Goal: Task Accomplishment & Management: Complete application form

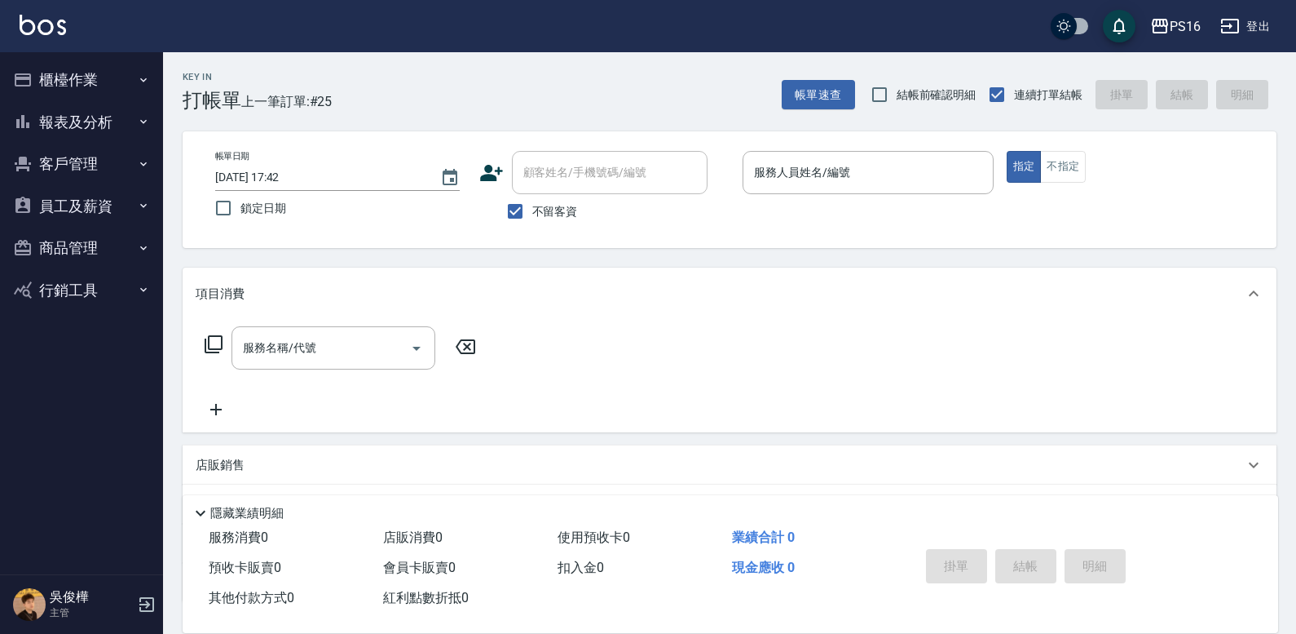
click at [806, 149] on div "帳單日期 [DATE] 17:42 鎖定日期 顧客姓名/手機號碼/編號 顧客姓名/手機號碼/編號 不留客資 服務人員姓名/編號 服務人員姓名/編號 指定 不指定" at bounding box center [730, 189] width 1094 height 117
click at [810, 160] on div "服務人員姓名/編號" at bounding box center [868, 172] width 251 height 43
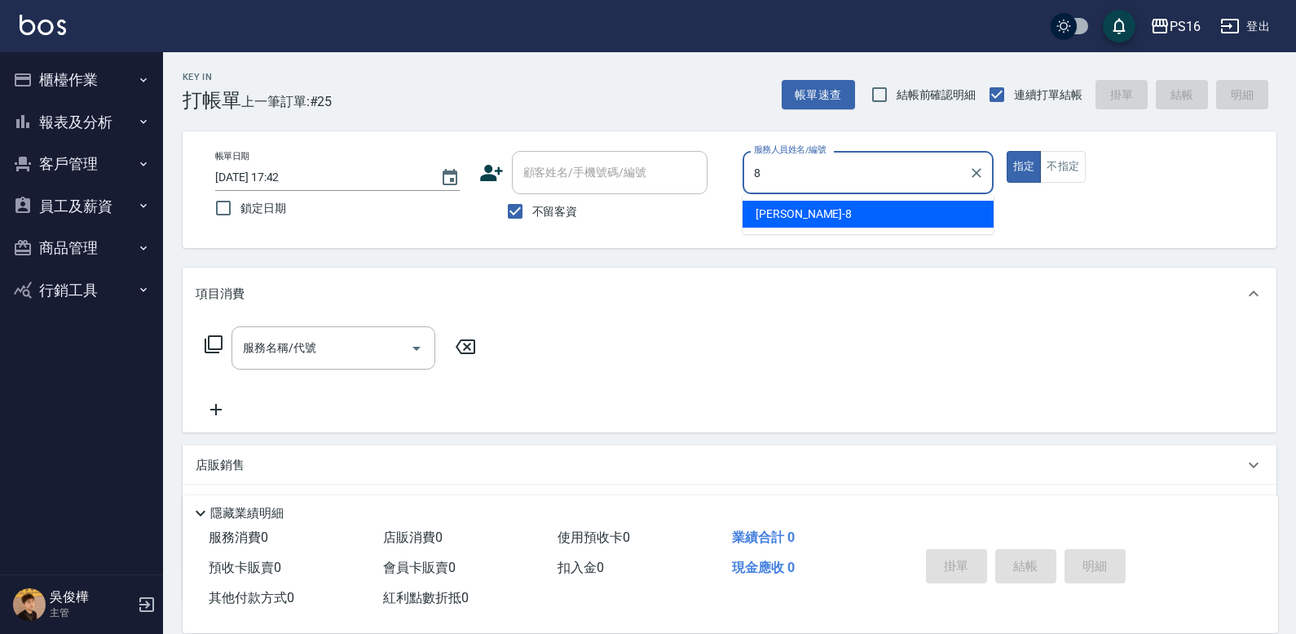
type input "[PERSON_NAME]-8"
type button "true"
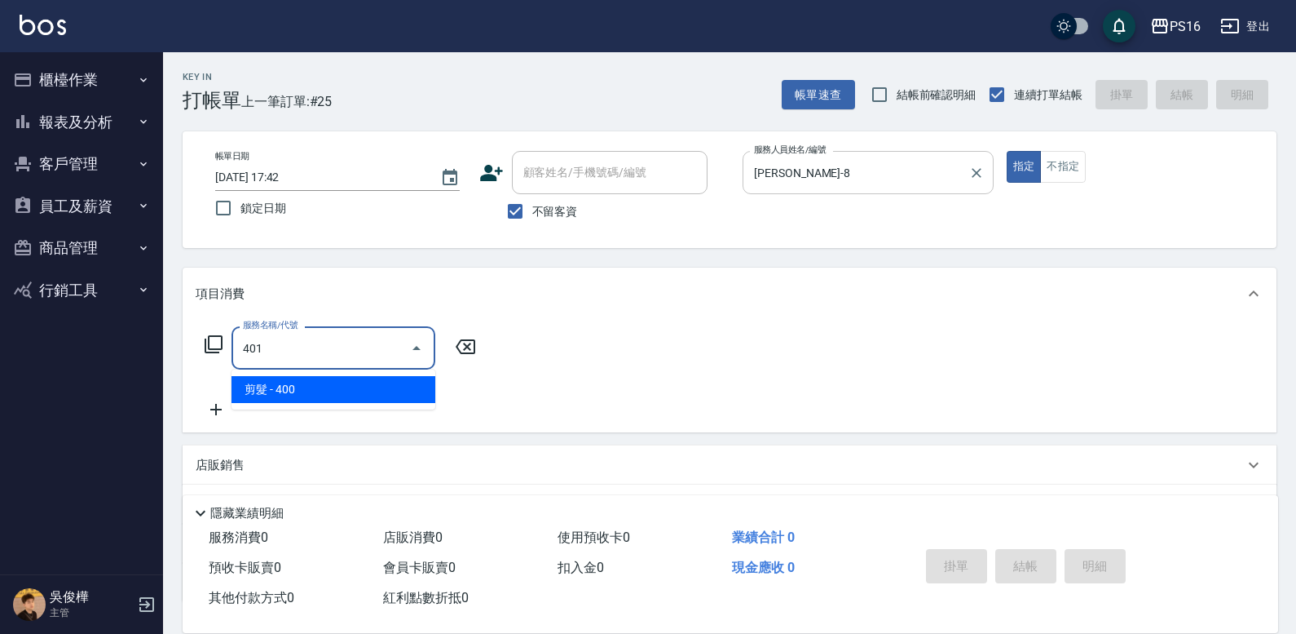
type input "剪髮(401)"
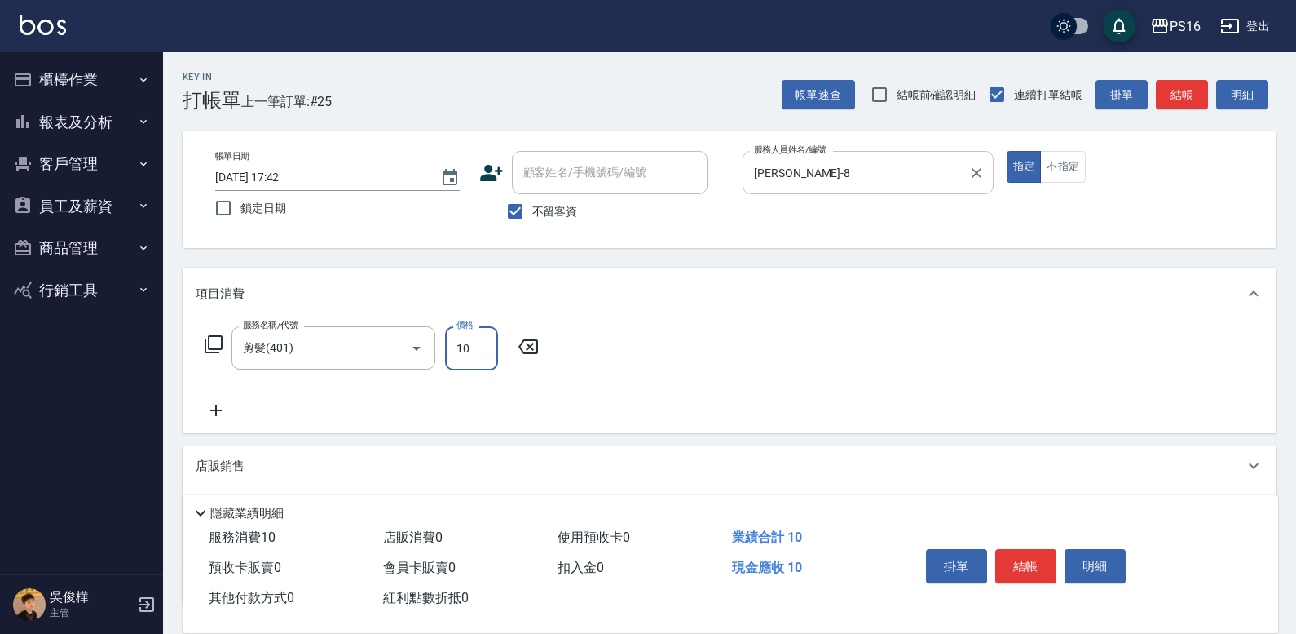
type input "100"
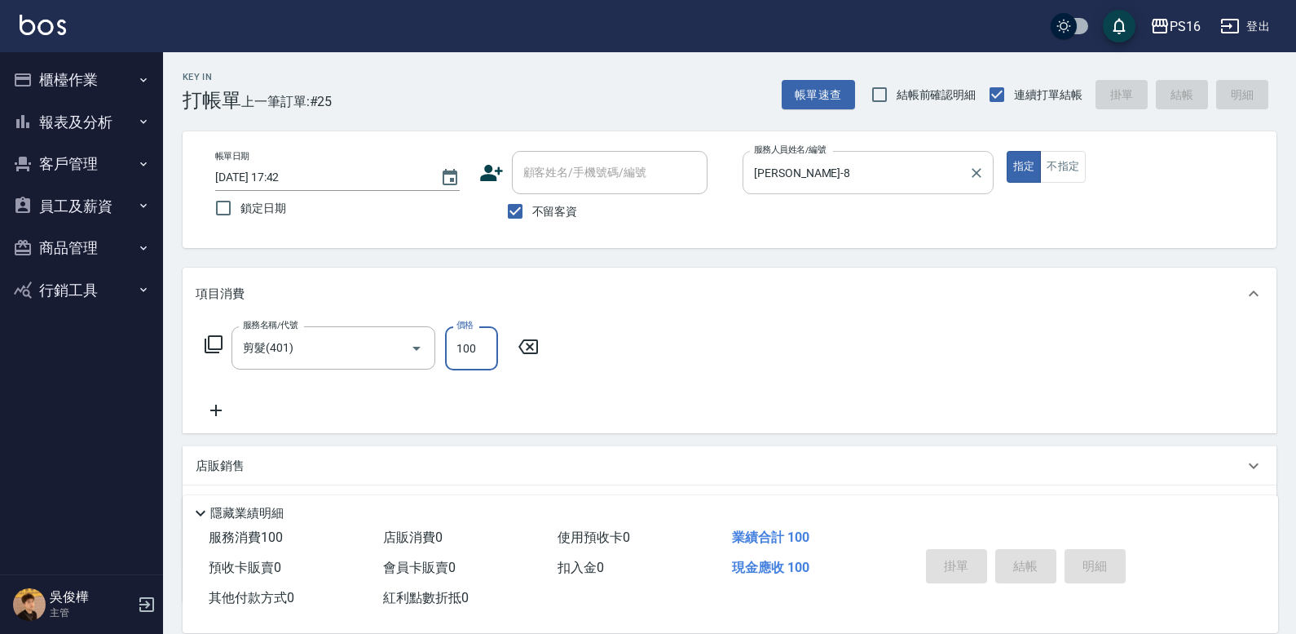
type input "[DATE] 18:39"
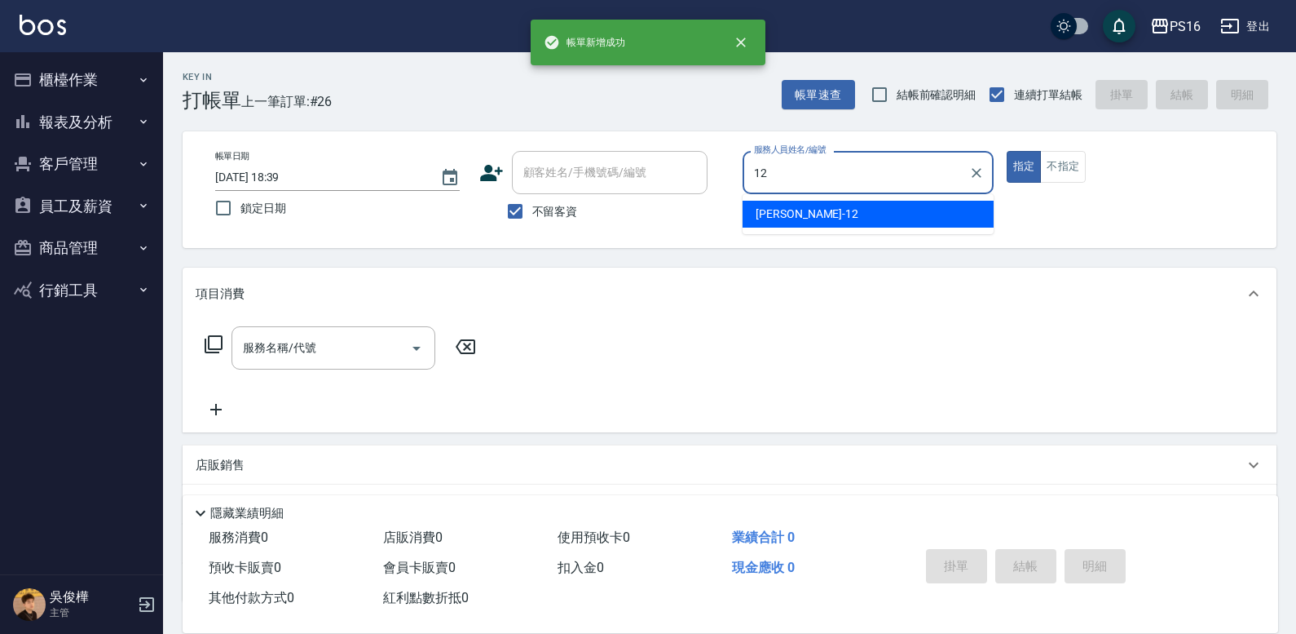
type input "[PERSON_NAME]-12"
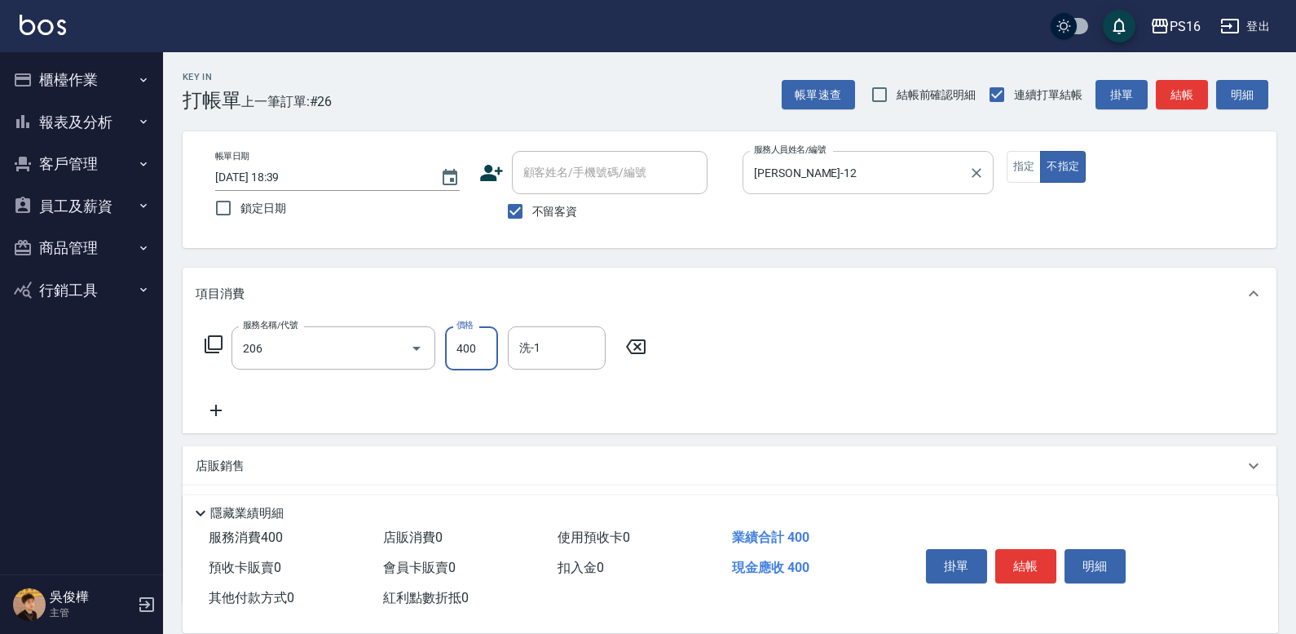
type input "健康洗(206)"
type input "[PERSON_NAME]-21"
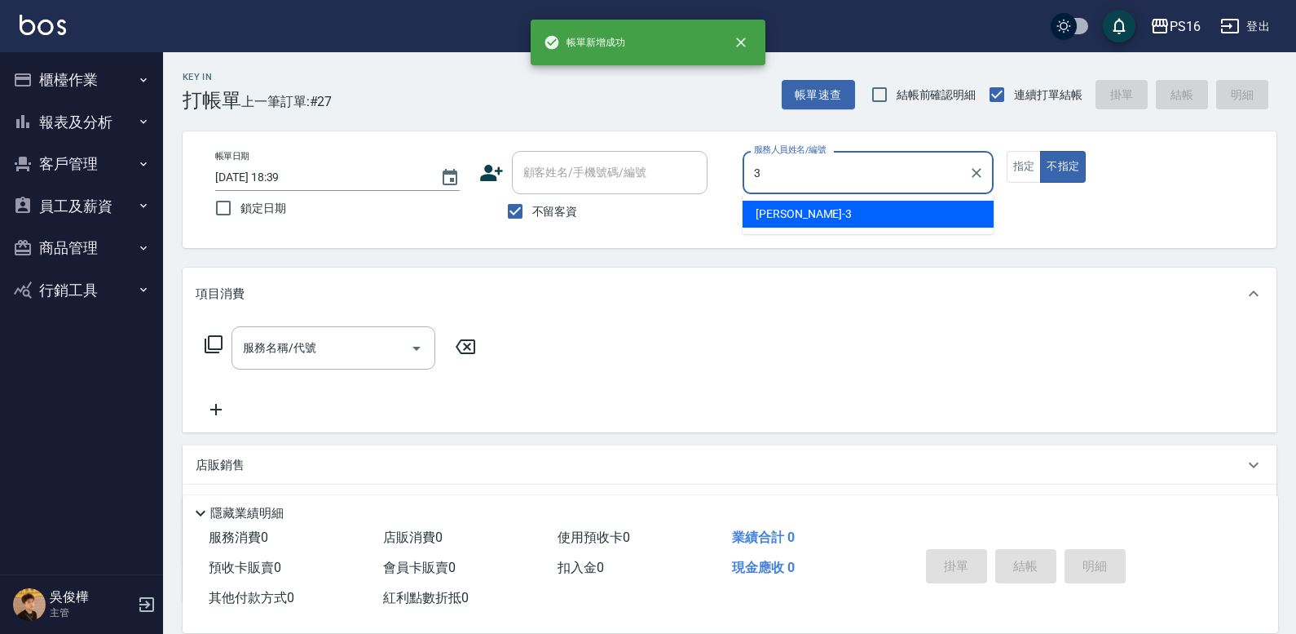
type input "[PERSON_NAME]-3"
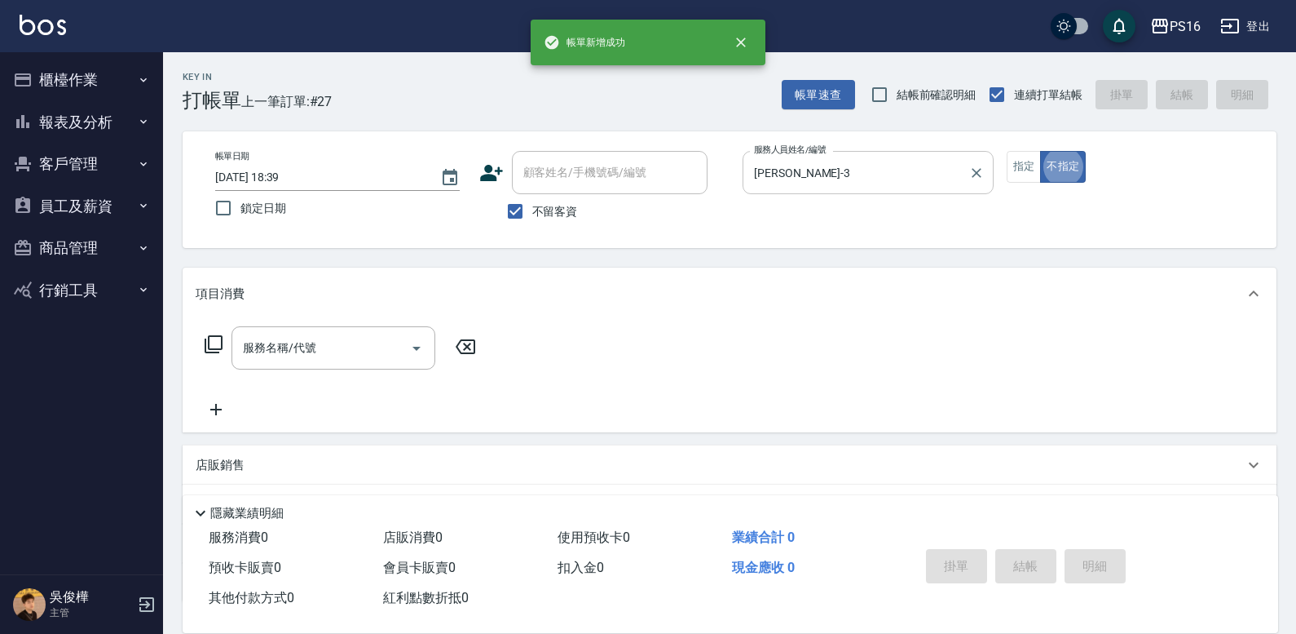
type button "false"
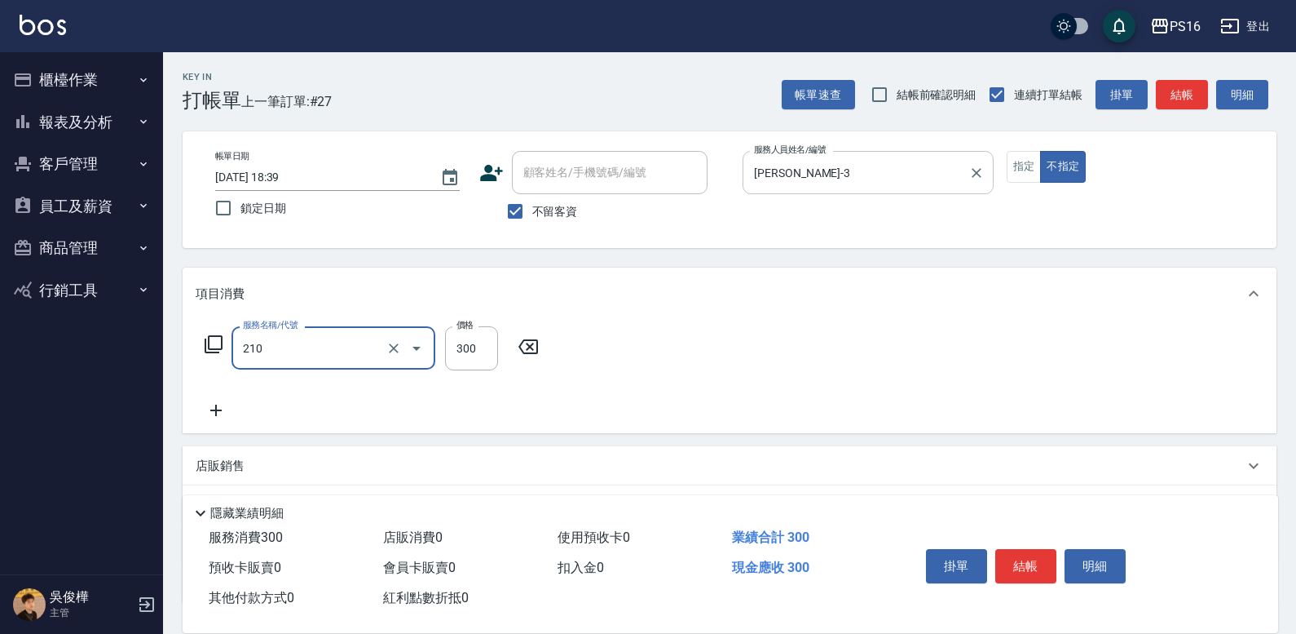
type input "[PERSON_NAME]洗髮精(210)"
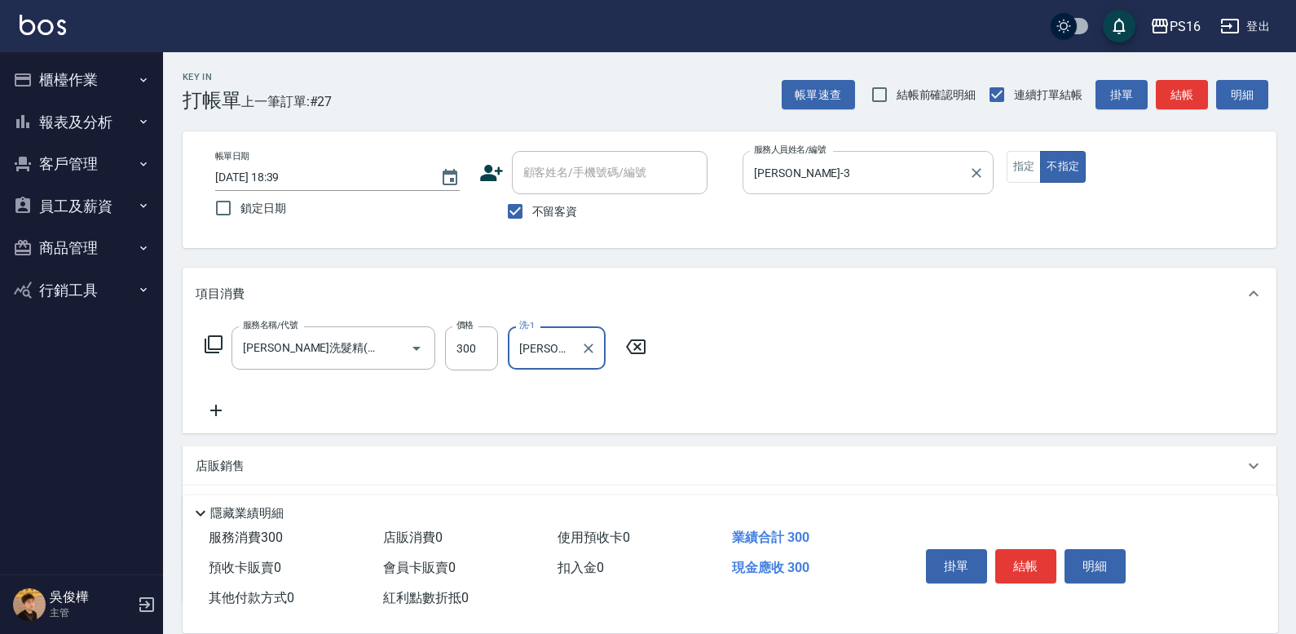
type input "[PERSON_NAME]-21"
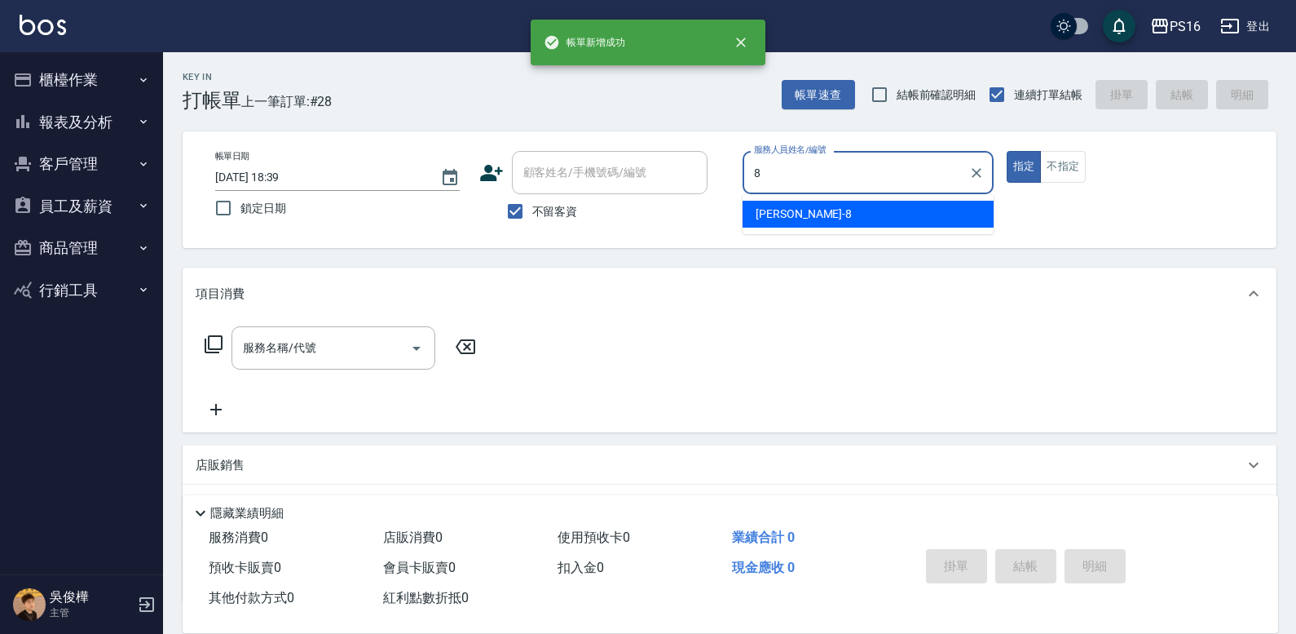
type input "[PERSON_NAME]-8"
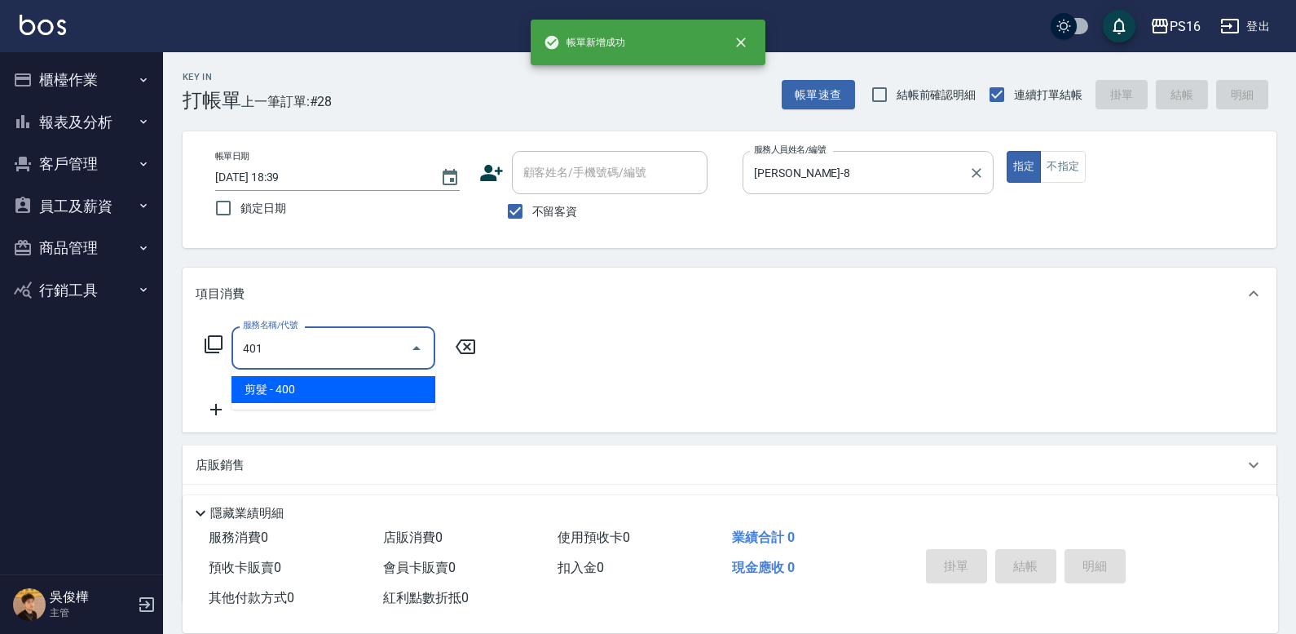
type input "剪髮(401)"
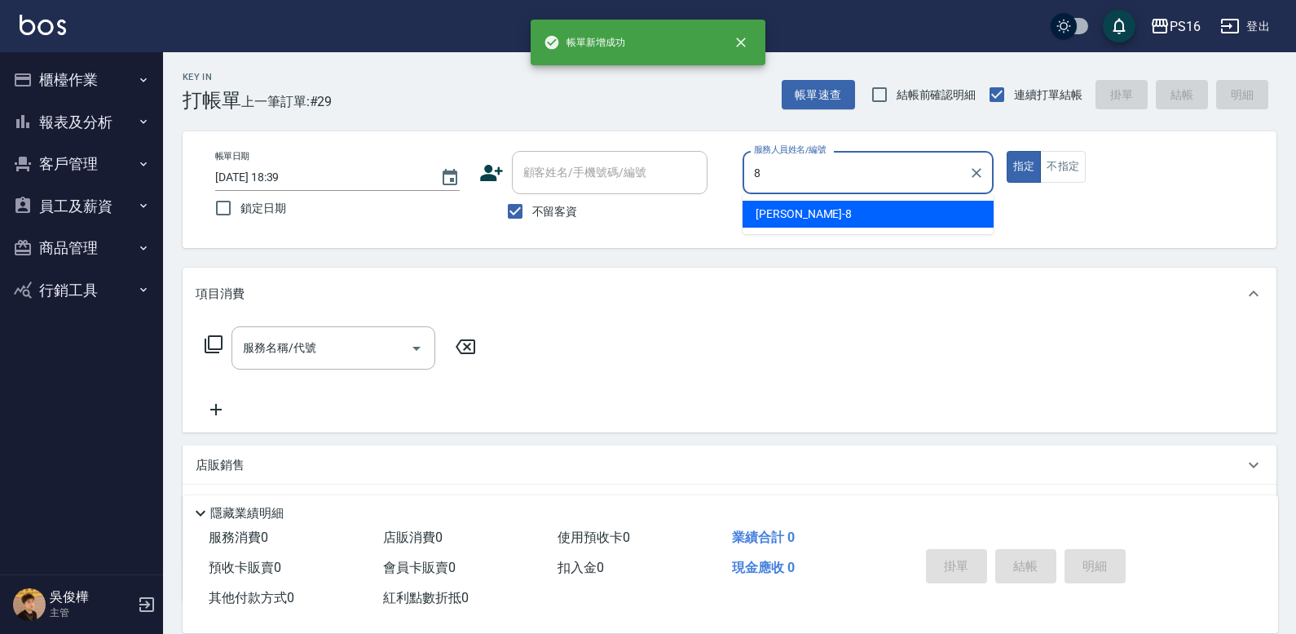
type input "[PERSON_NAME]-8"
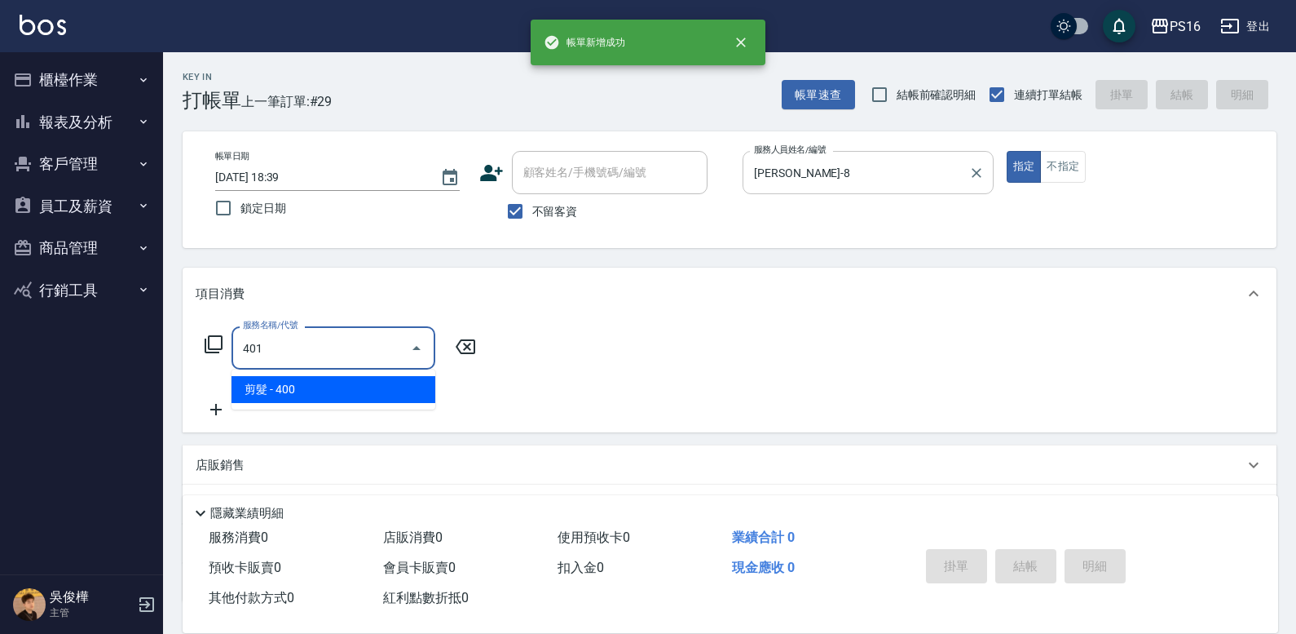
type input "剪髮(401)"
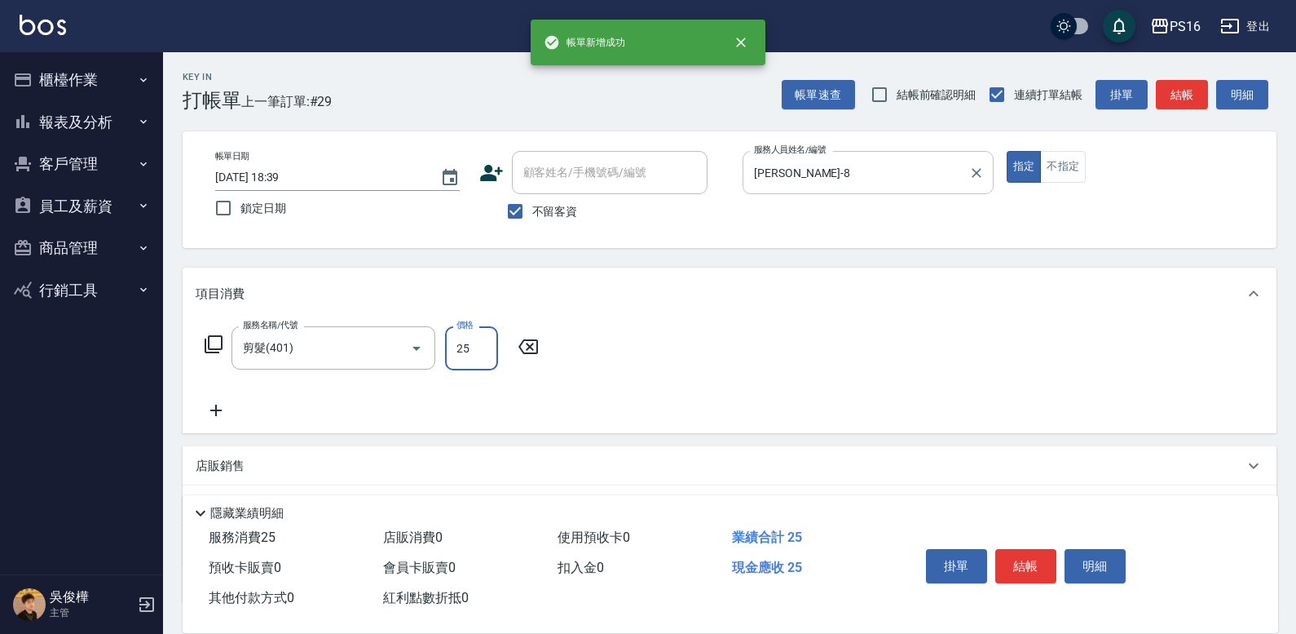
type input "250"
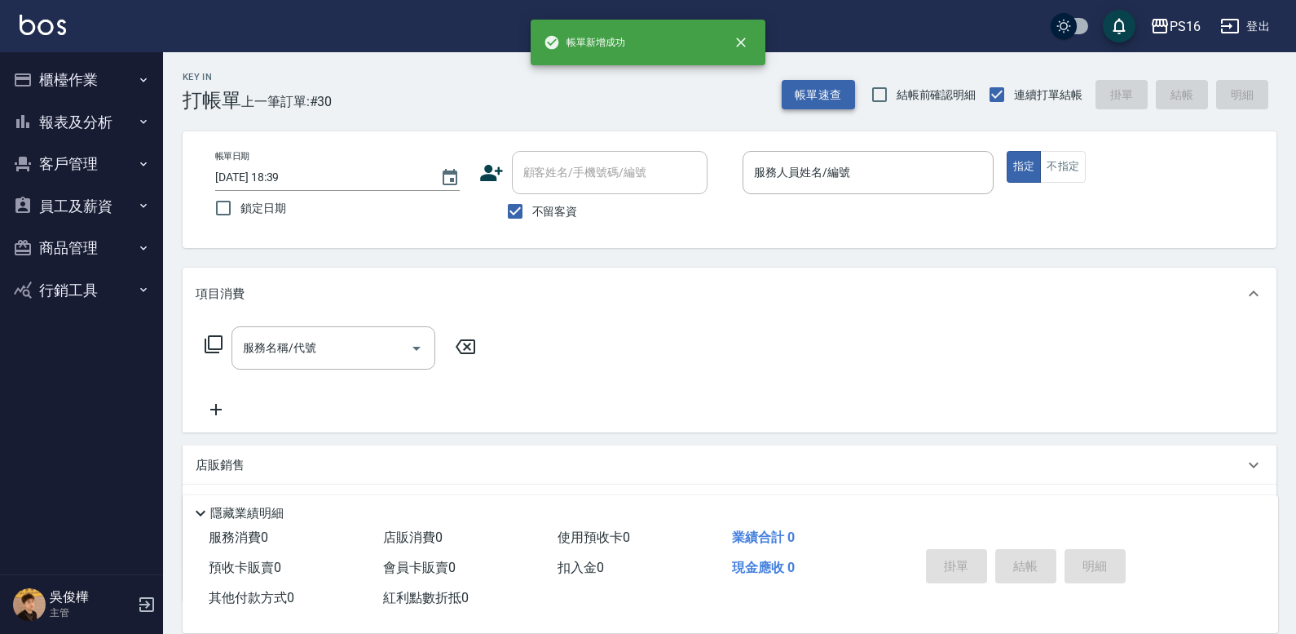
drag, startPoint x: 833, startPoint y: 68, endPoint x: 833, endPoint y: 87, distance: 18.8
click at [833, 78] on div "Key In 打帳單 上一筆訂單:#30 帳單速查 結帳前確認明細 連續打單結帳 掛單 結帳 明細" at bounding box center [720, 82] width 1114 height 60
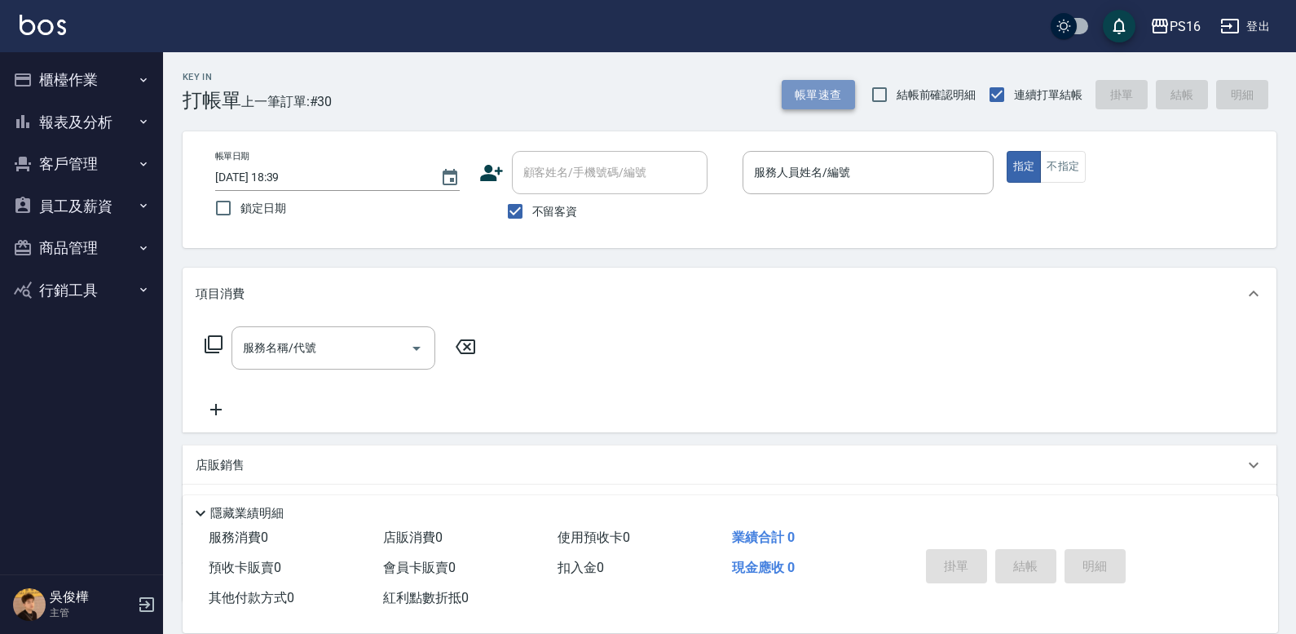
click at [833, 88] on button "帳單速查" at bounding box center [818, 95] width 73 height 30
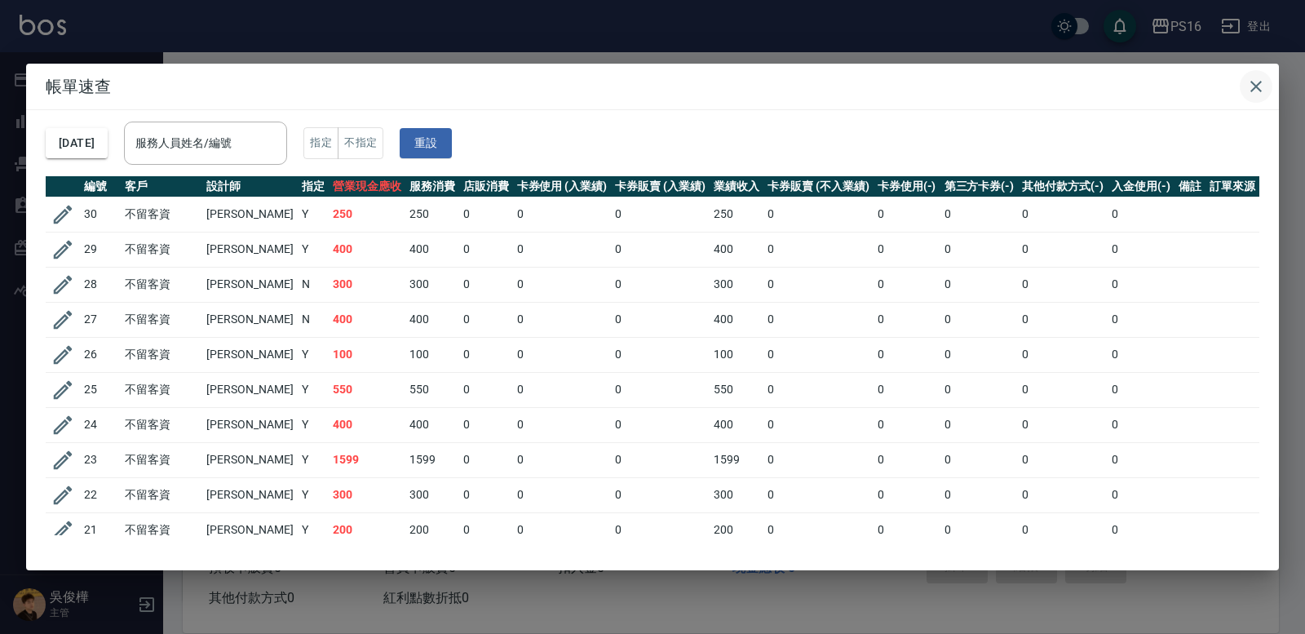
click at [1258, 92] on icon "button" at bounding box center [1256, 87] width 20 height 20
